Goal: Transaction & Acquisition: Purchase product/service

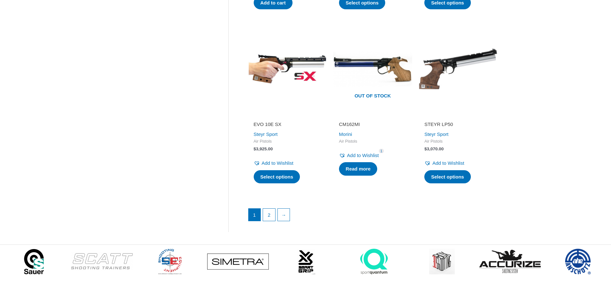
scroll to position [898, 0]
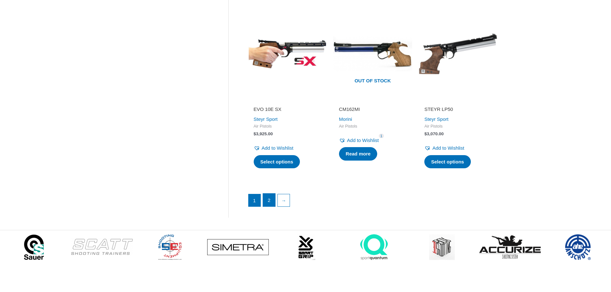
click at [272, 194] on link "2" at bounding box center [269, 200] width 12 height 13
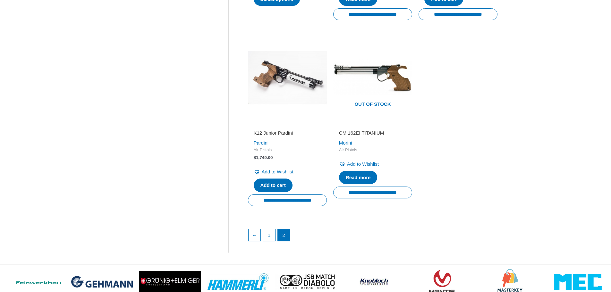
scroll to position [513, 0]
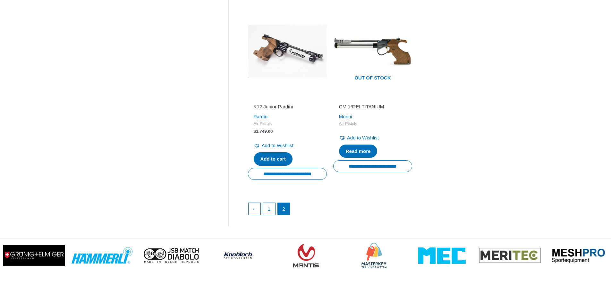
click at [276, 106] on h2 "K12 Junior Pardini" at bounding box center [287, 107] width 67 height 6
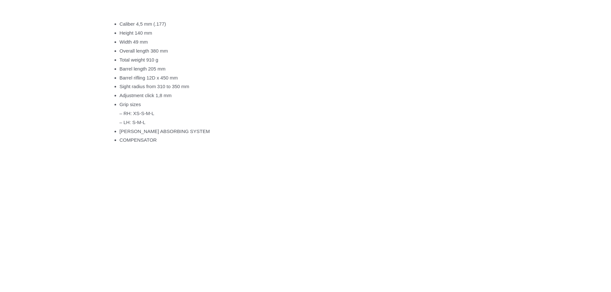
scroll to position [449, 0]
